Goal: Find specific page/section: Find specific page/section

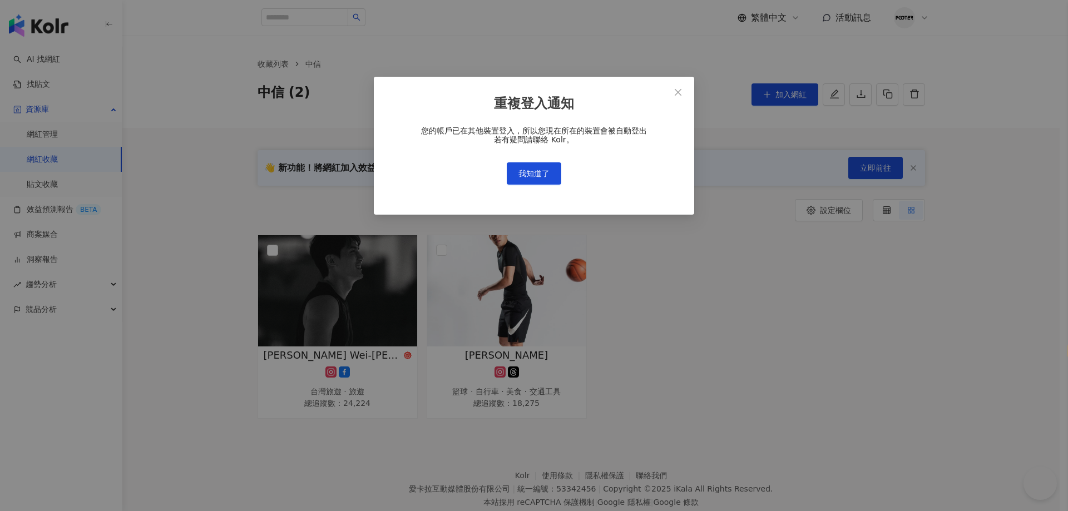
select select "*****"
click at [528, 166] on button "我知道了" at bounding box center [534, 173] width 55 height 22
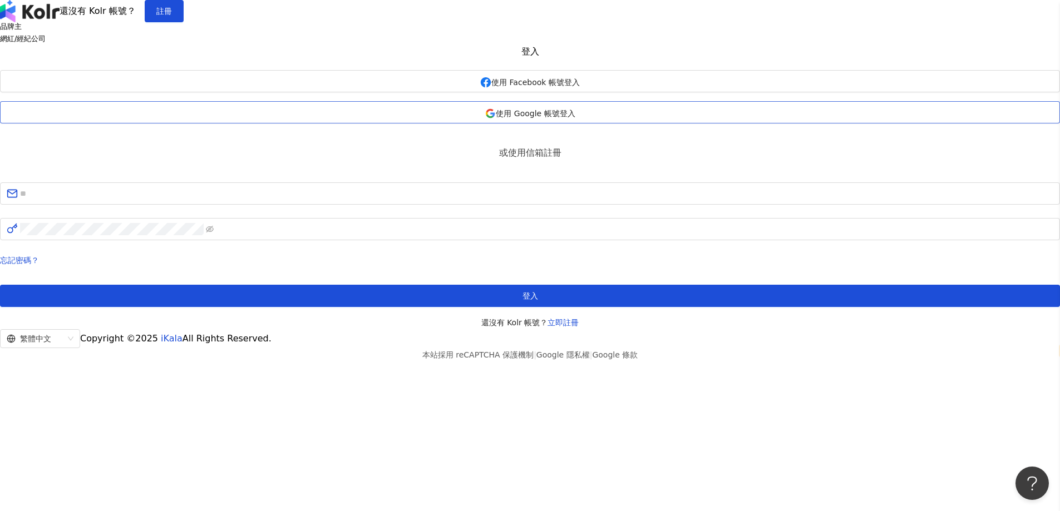
click at [496, 118] on span "使用 Google 帳號登入" at bounding box center [535, 113] width 79 height 9
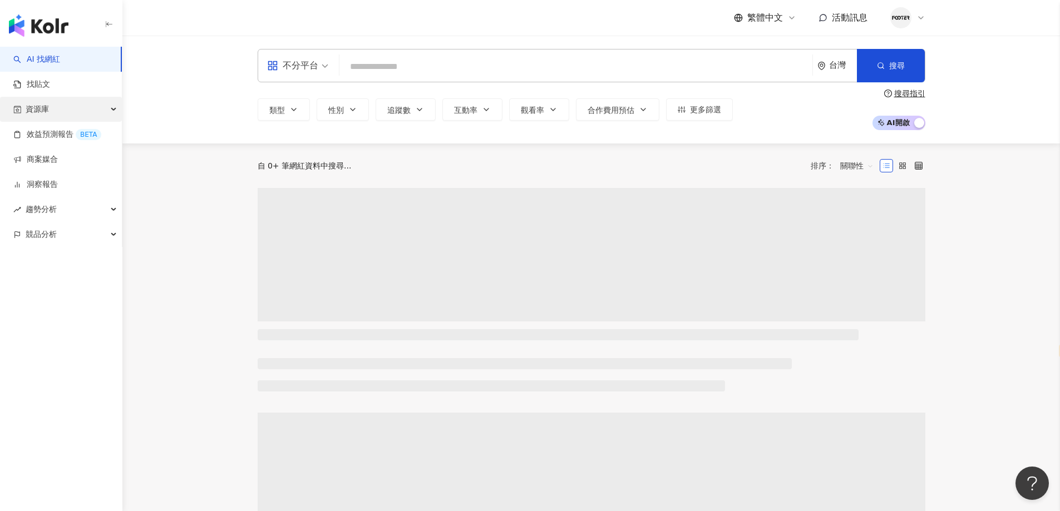
click at [48, 110] on span "資源庫" at bounding box center [37, 109] width 23 height 25
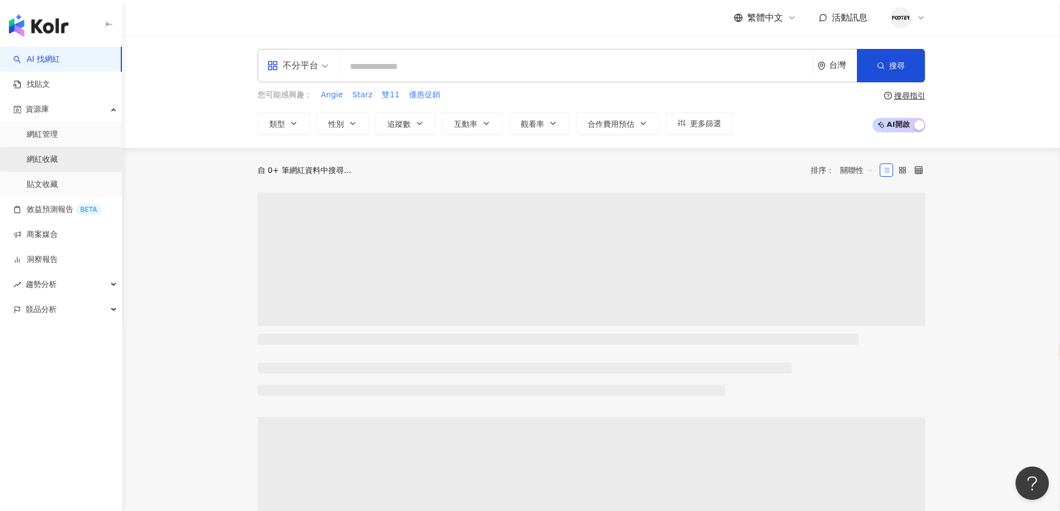
click at [45, 154] on link "網紅收藏" at bounding box center [42, 159] width 31 height 11
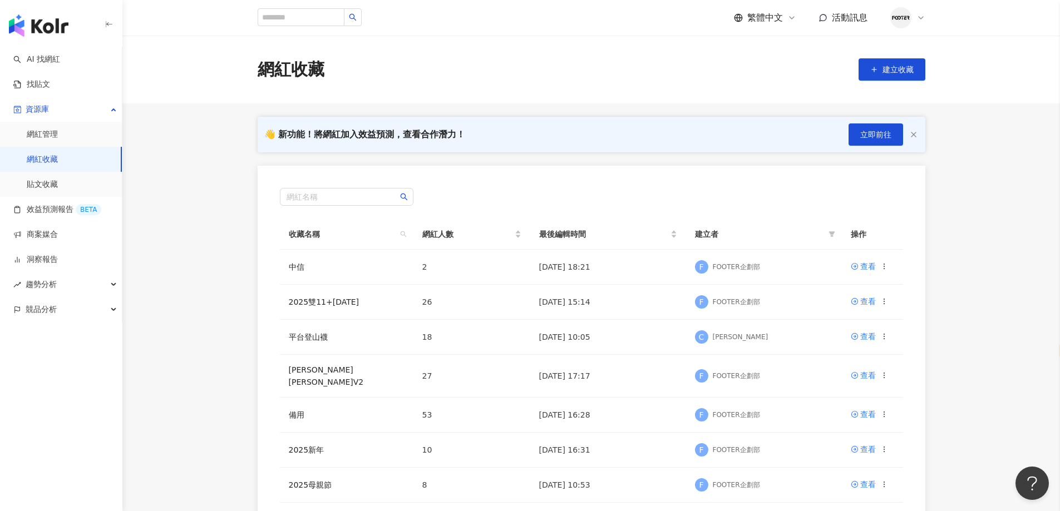
click at [938, 250] on div "👋 新功能！將網紅加入效益預測，查看合作潛力！ 立即前往 網紅名稱 收藏名稱 網紅人數 最後編輯時間 建立者 操作 中信 2 [DATE] 18:21 F F…" at bounding box center [591, 391] width 712 height 549
click at [974, 265] on main "網紅收藏 建立收藏 👋 新功能！將網紅加入效益預測，查看合作潛力！ 立即前往 網紅名稱 收藏名稱 網紅人數 最後編輯時間 建立者 操作 中信 2 [DATE]…" at bounding box center [591, 351] width 938 height 630
